Goal: Go to known website: Access a specific website the user already knows

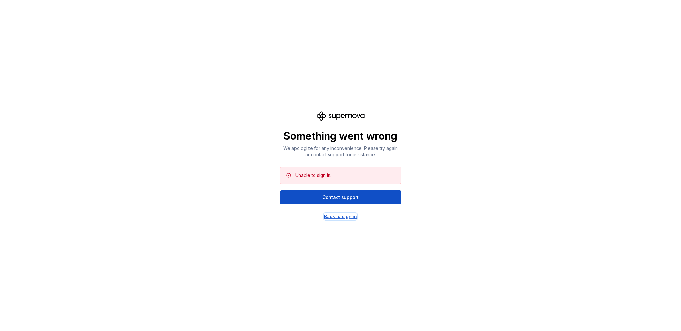
click at [353, 217] on div "Back to sign in" at bounding box center [340, 216] width 33 height 6
